Goal: Task Accomplishment & Management: Use online tool/utility

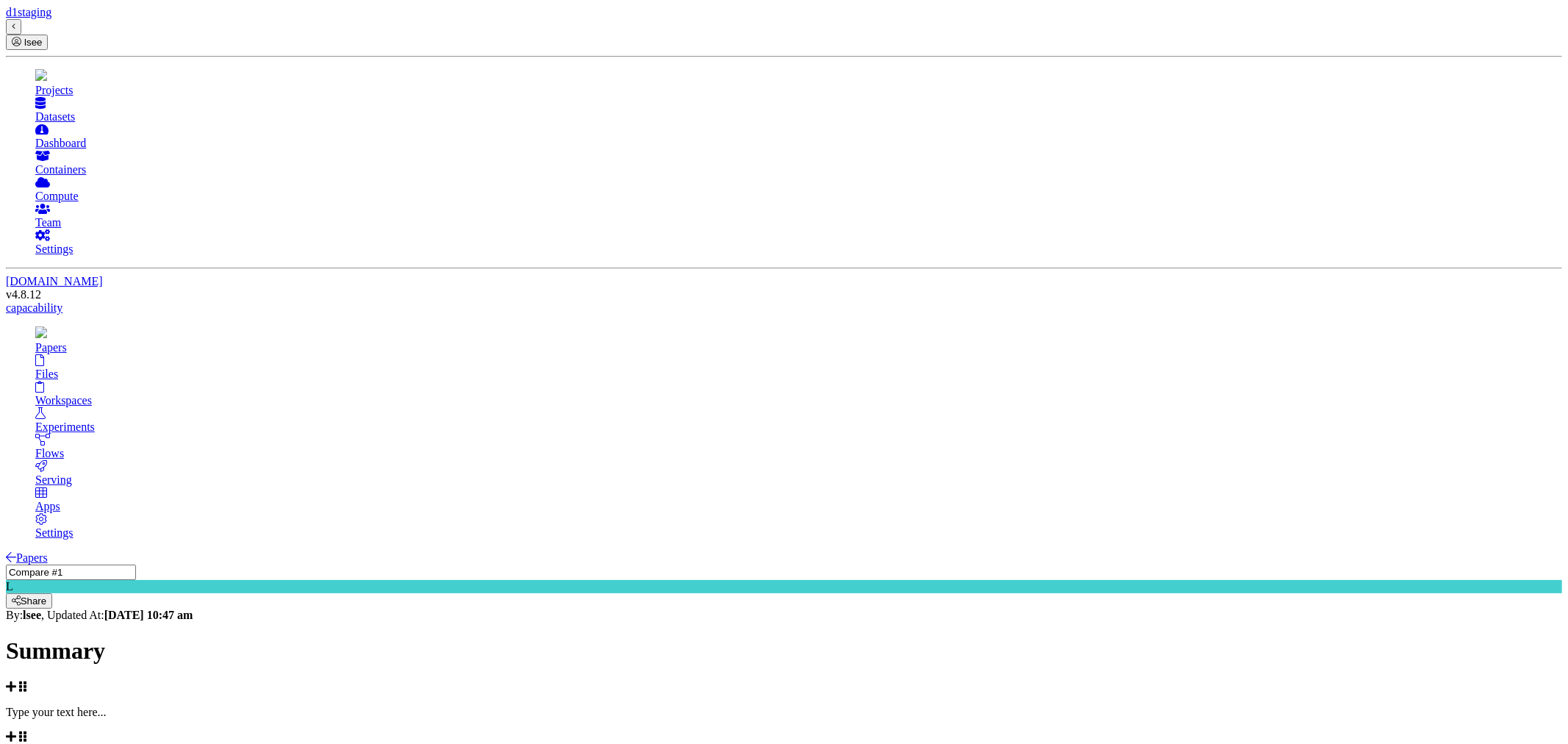
click at [894, 638] on h1 "Summary" at bounding box center [784, 651] width 1556 height 27
click at [47, 552] on link "Papers" at bounding box center [27, 558] width 42 height 12
